Goal: Task Accomplishment & Management: Use online tool/utility

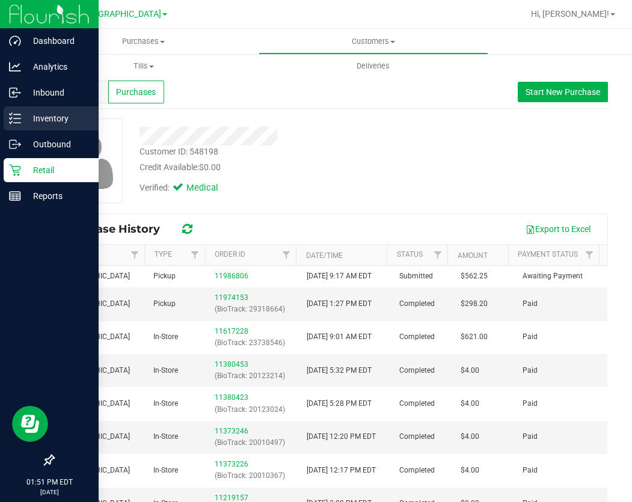
click at [42, 114] on p "Inventory" at bounding box center [57, 118] width 72 height 14
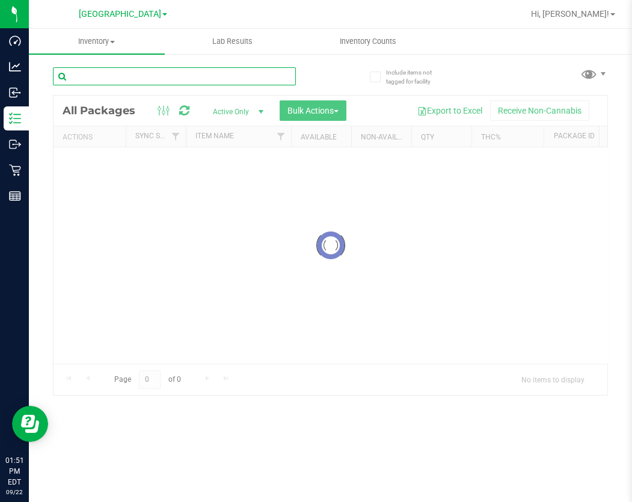
click at [161, 83] on input "text" at bounding box center [174, 76] width 243 height 18
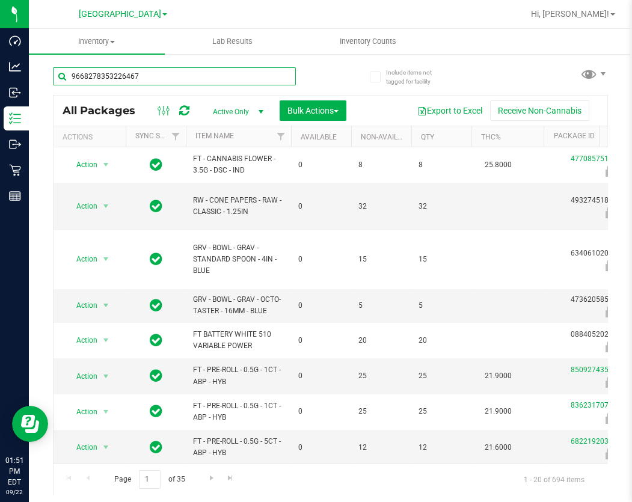
type input "9668278353226467"
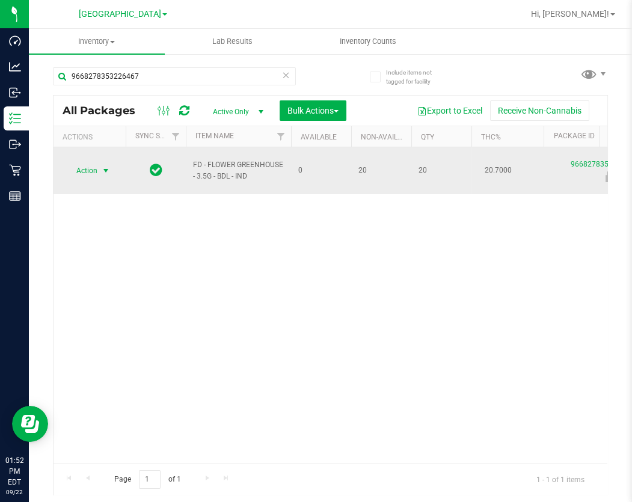
click at [94, 165] on span "Action" at bounding box center [82, 170] width 32 height 17
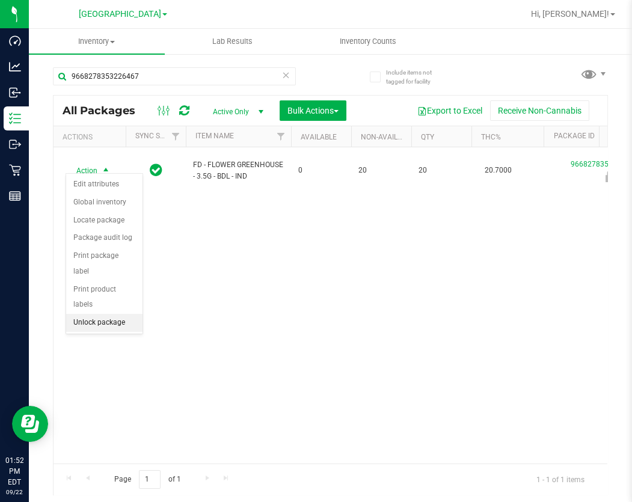
click at [90, 314] on li "Unlock package" at bounding box center [104, 323] width 76 height 18
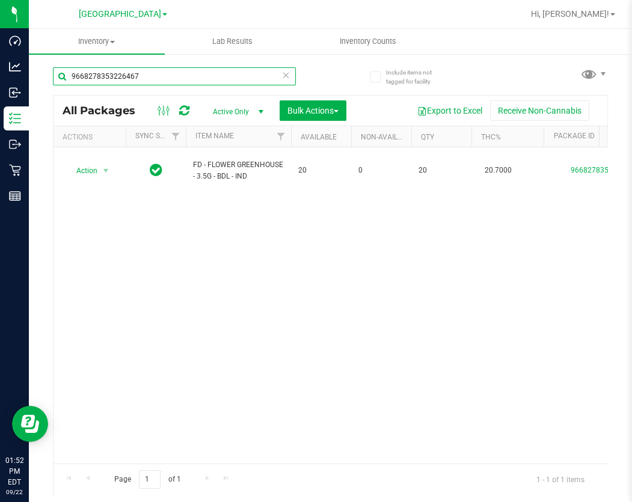
click at [248, 78] on input "9668278353226467" at bounding box center [174, 76] width 243 height 18
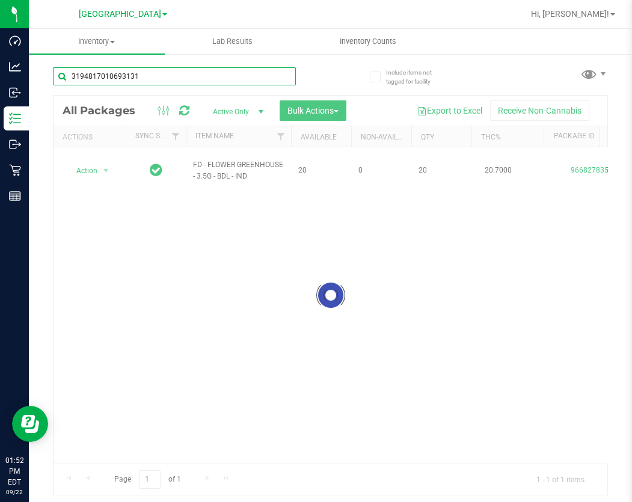
type input "3194817010693131"
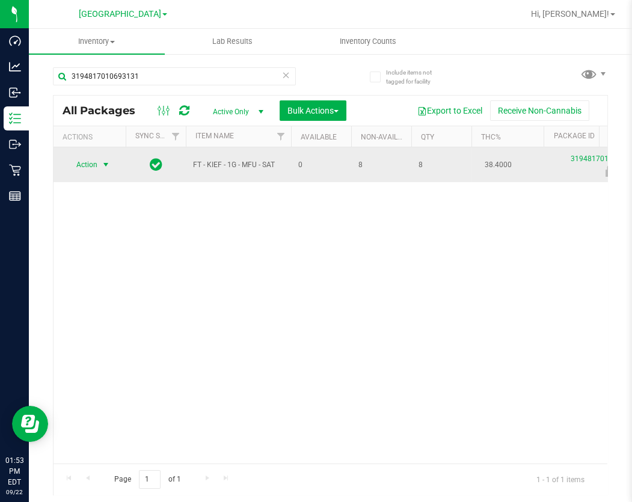
click at [101, 163] on span "select" at bounding box center [106, 165] width 10 height 10
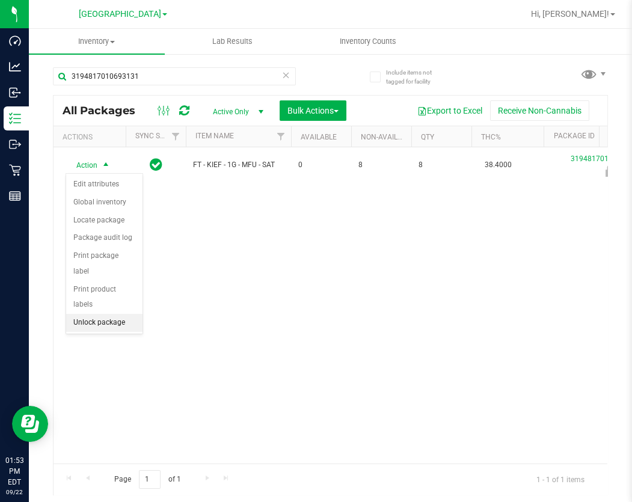
click at [97, 314] on li "Unlock package" at bounding box center [104, 323] width 76 height 18
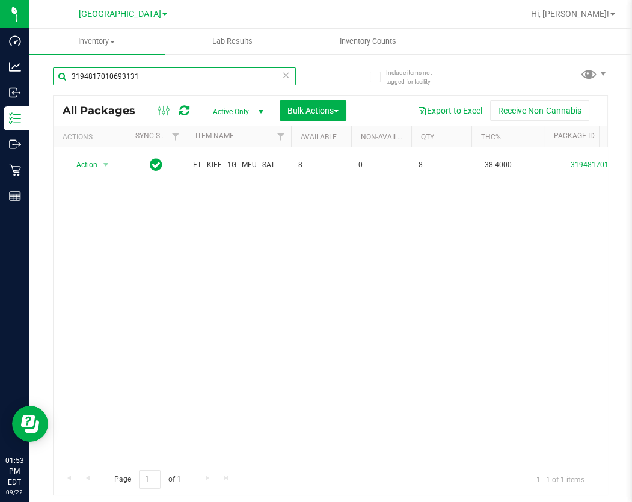
click at [178, 74] on input "3194817010693131" at bounding box center [174, 76] width 243 height 18
type input "1092912706043490"
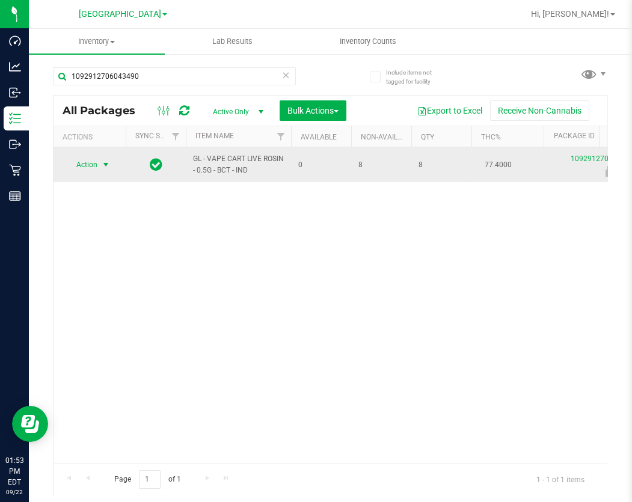
click at [100, 162] on span "select" at bounding box center [106, 164] width 15 height 17
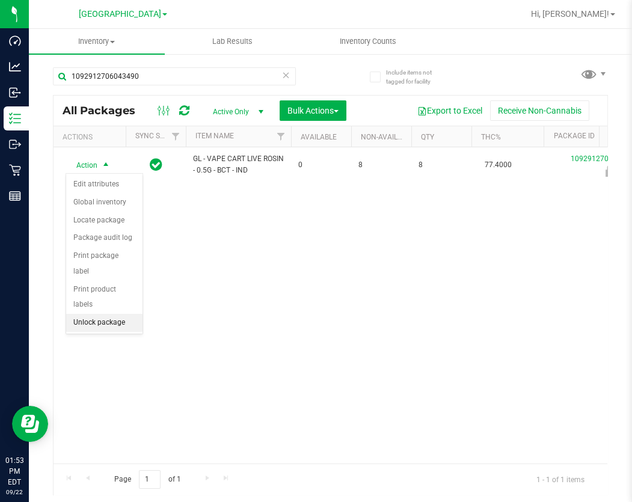
click at [94, 314] on li "Unlock package" at bounding box center [104, 323] width 76 height 18
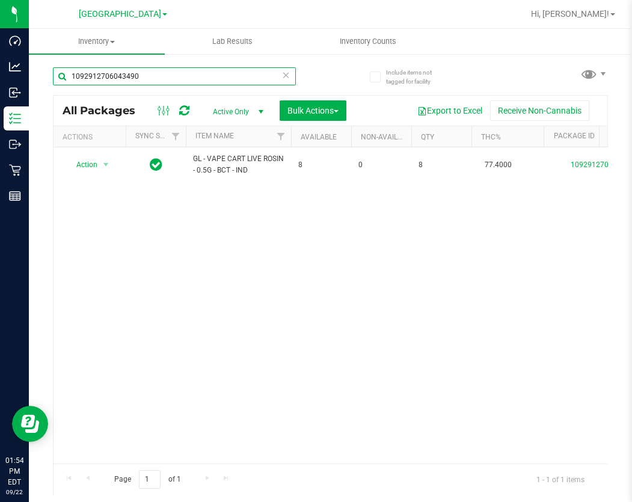
click at [191, 73] on input "1092912706043490" at bounding box center [174, 76] width 243 height 18
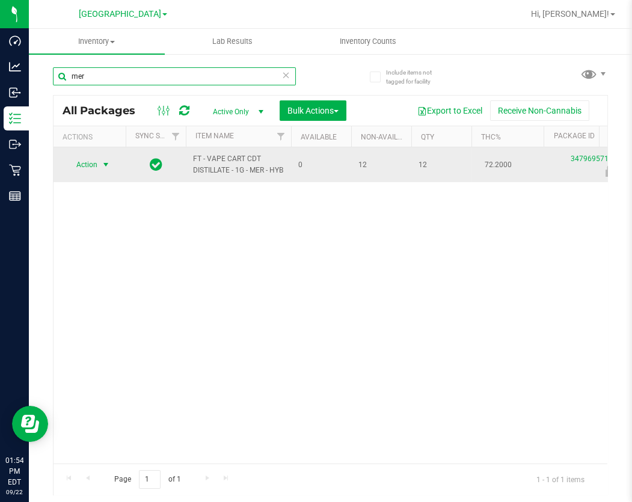
type input "mer"
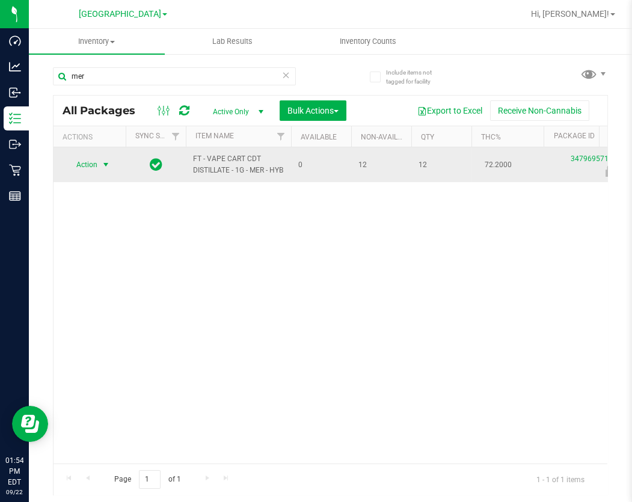
click at [103, 167] on span "select" at bounding box center [106, 165] width 10 height 10
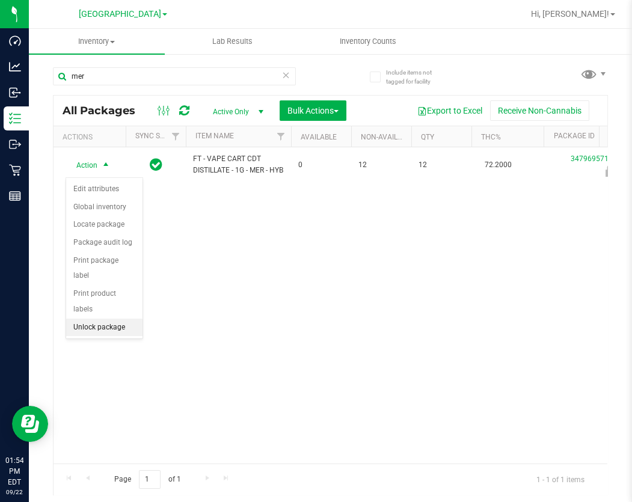
click at [91, 319] on li "Unlock package" at bounding box center [104, 328] width 76 height 18
